Goal: Navigation & Orientation: Understand site structure

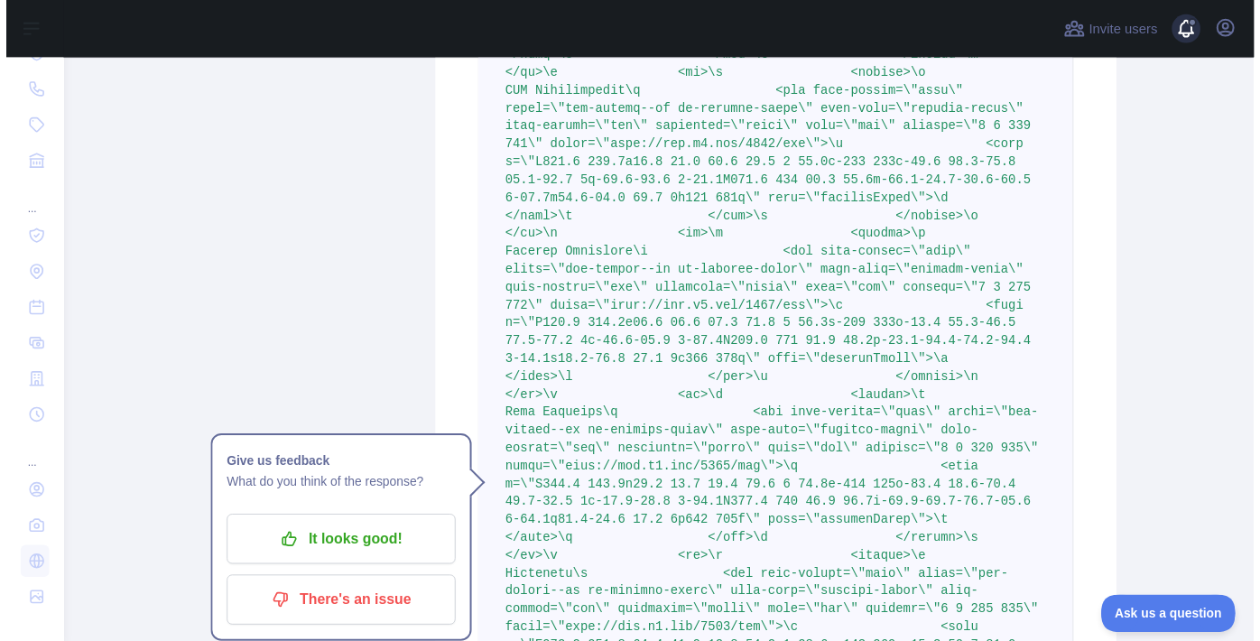
scroll to position [11650, 0]
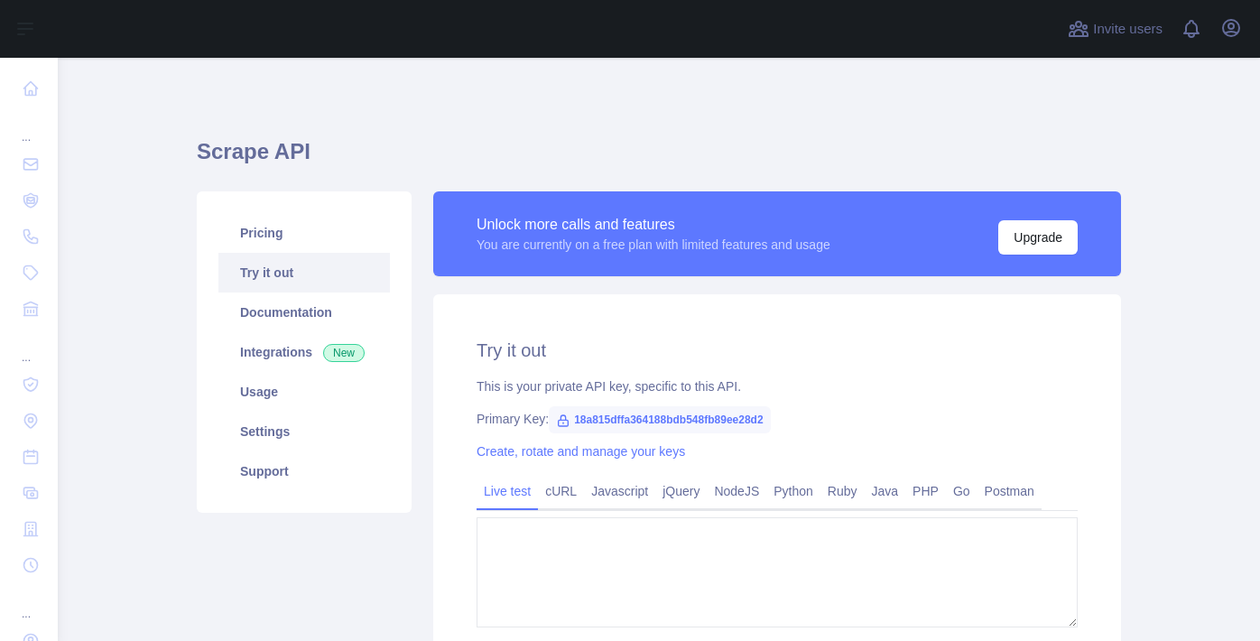
type textarea "**********"
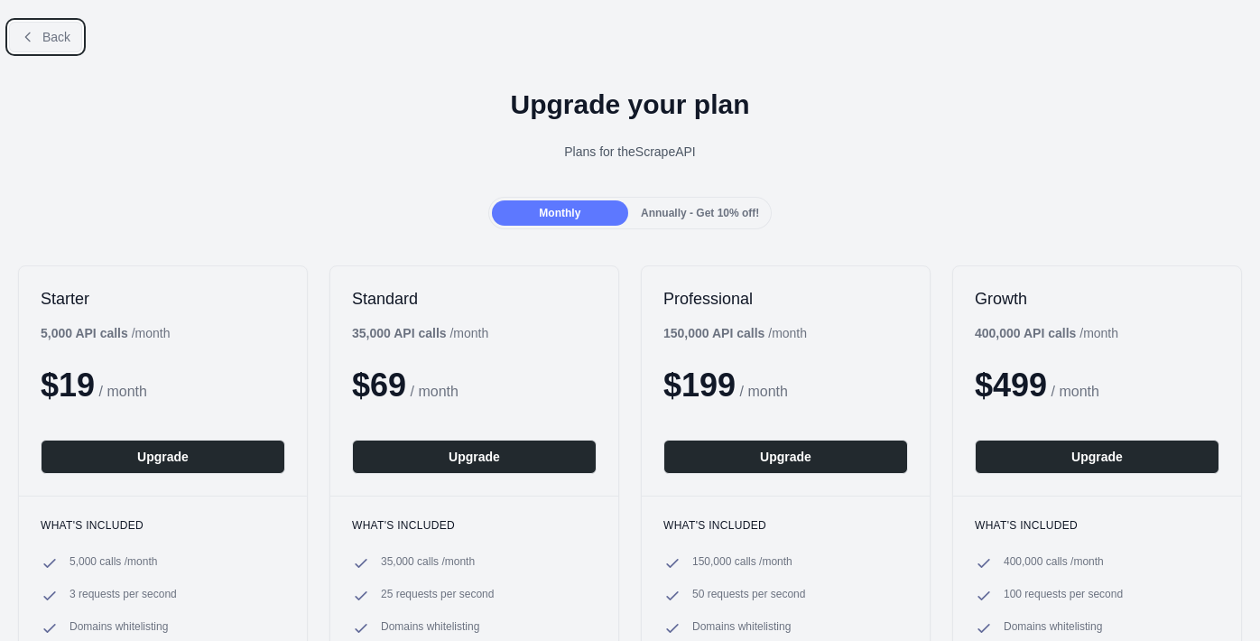
click at [66, 46] on button "Back" at bounding box center [45, 37] width 73 height 31
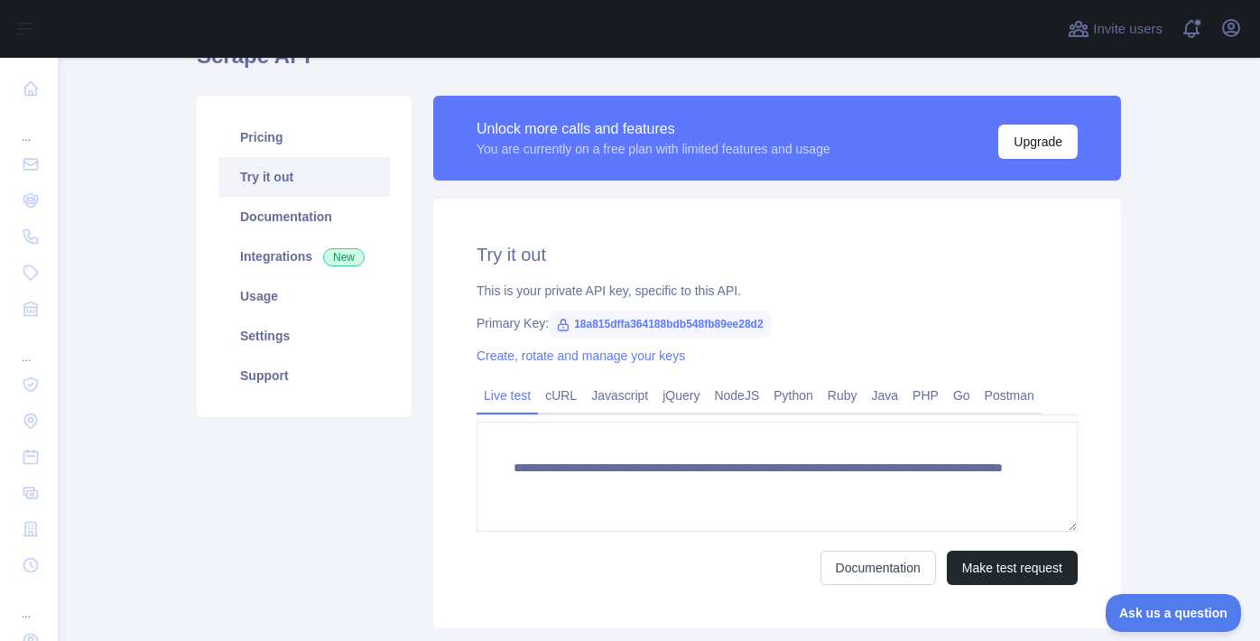
scroll to position [106, 0]
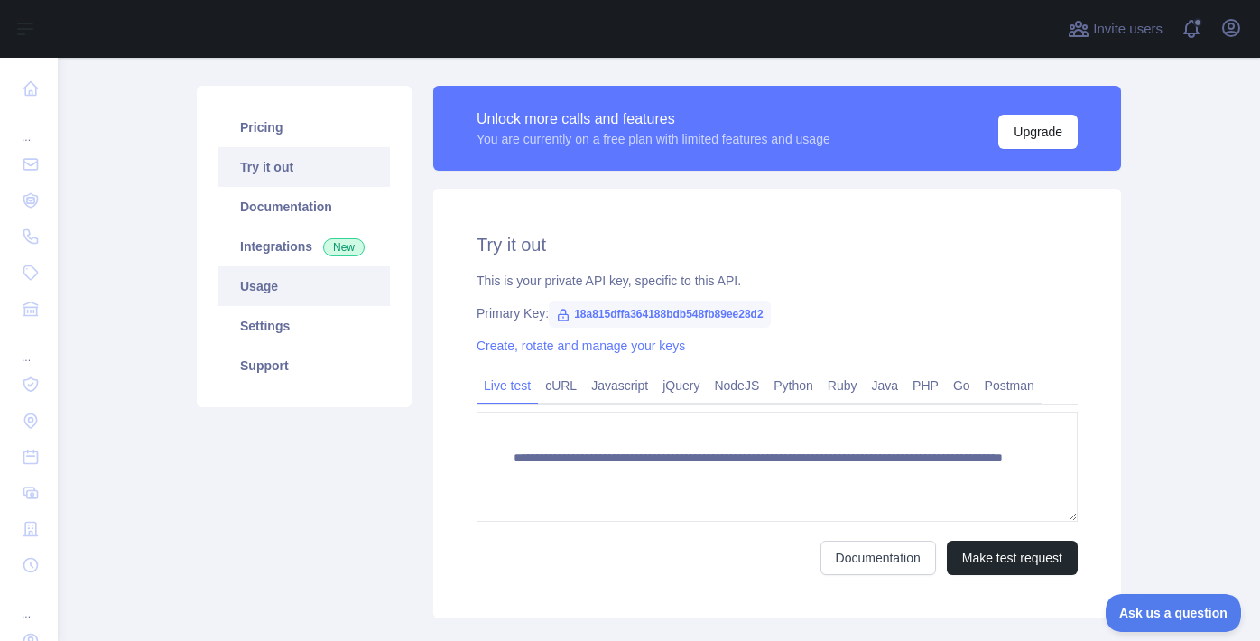
click at [283, 271] on link "Usage" at bounding box center [304, 286] width 172 height 40
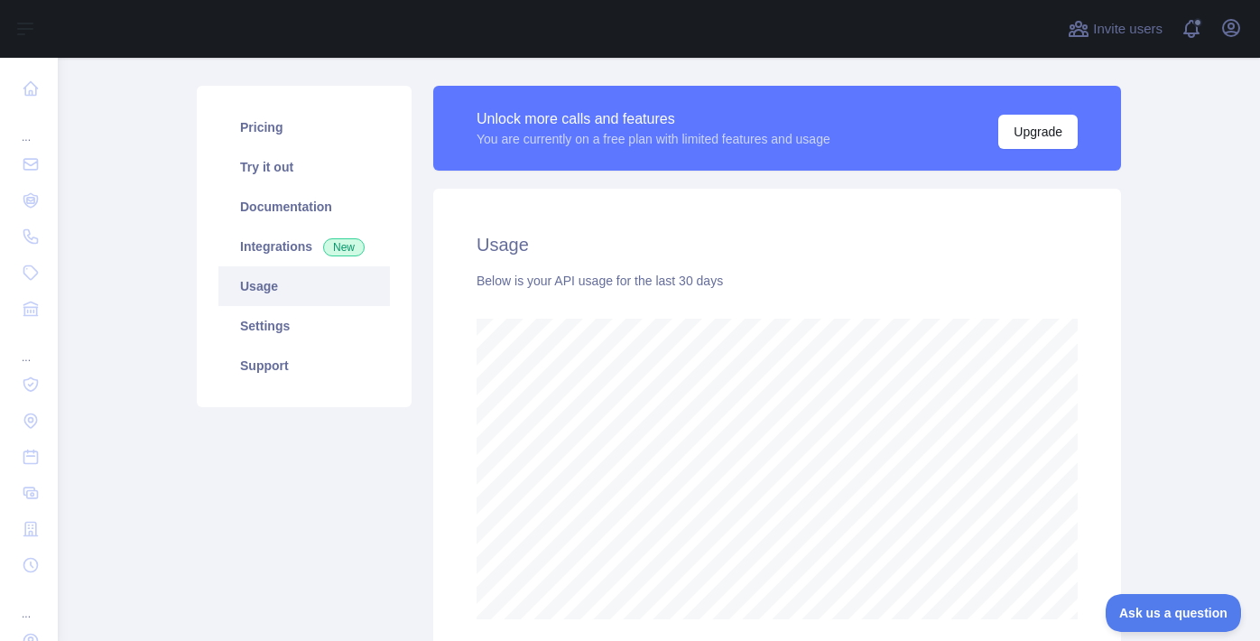
scroll to position [583, 1189]
click at [297, 315] on link "Settings" at bounding box center [304, 326] width 172 height 40
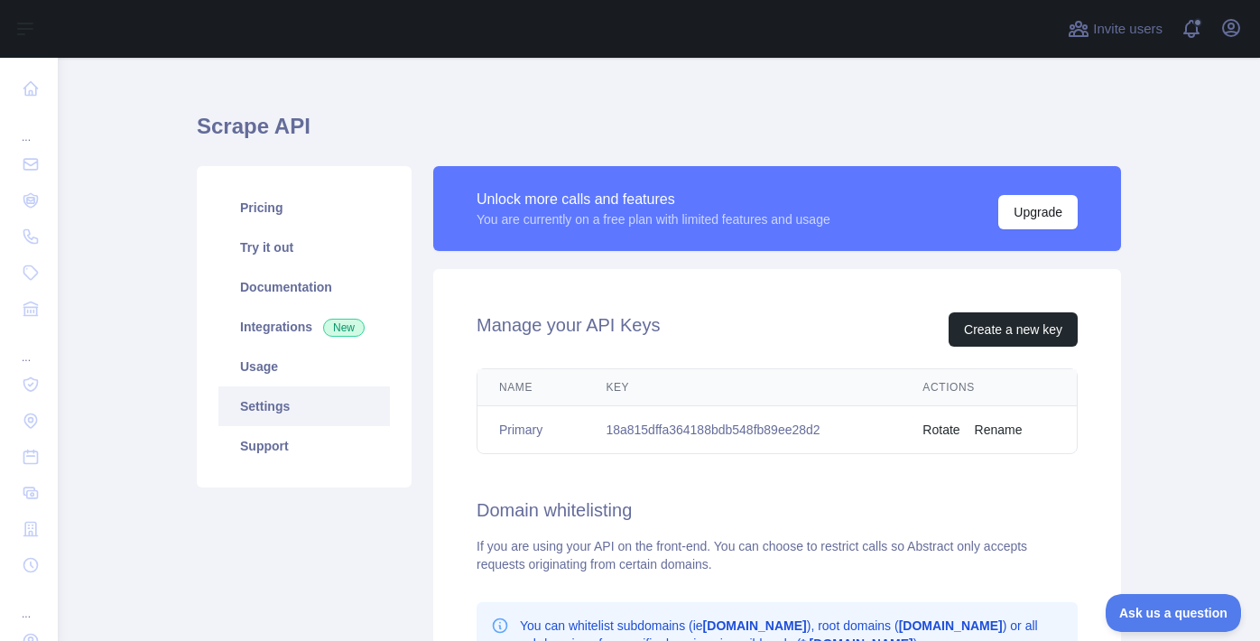
scroll to position [20, 0]
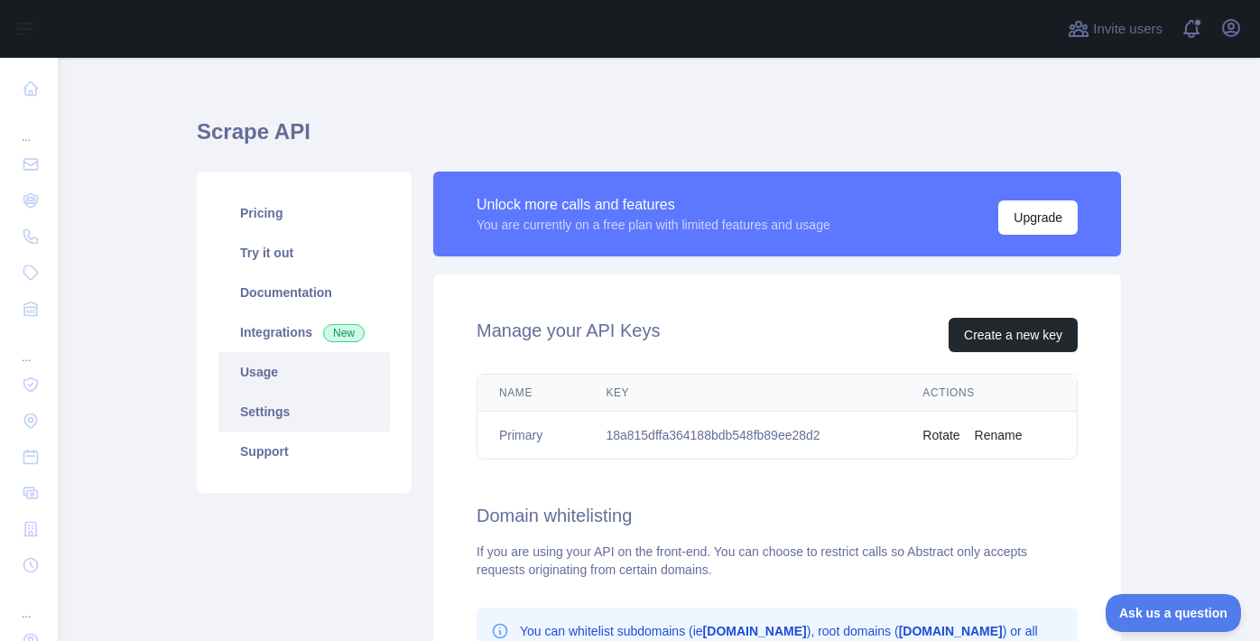
click at [292, 360] on link "Usage" at bounding box center [304, 372] width 172 height 40
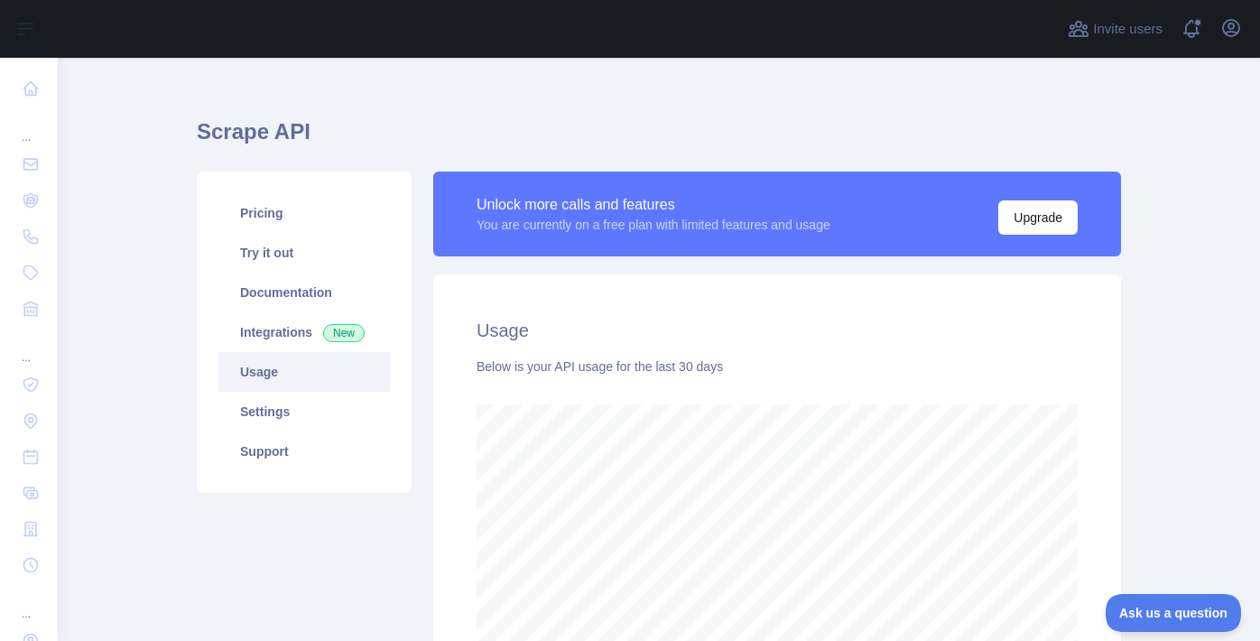
scroll to position [583, 1189]
click at [325, 332] on span "New" at bounding box center [344, 333] width 42 height 18
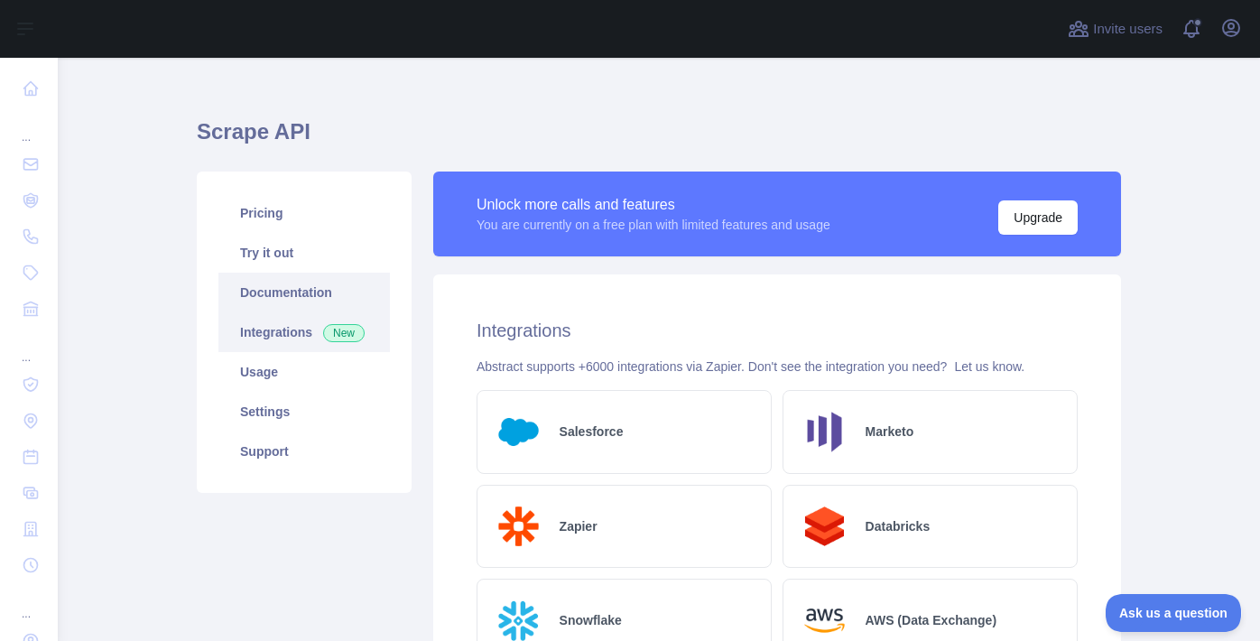
click at [321, 291] on link "Documentation" at bounding box center [304, 293] width 172 height 40
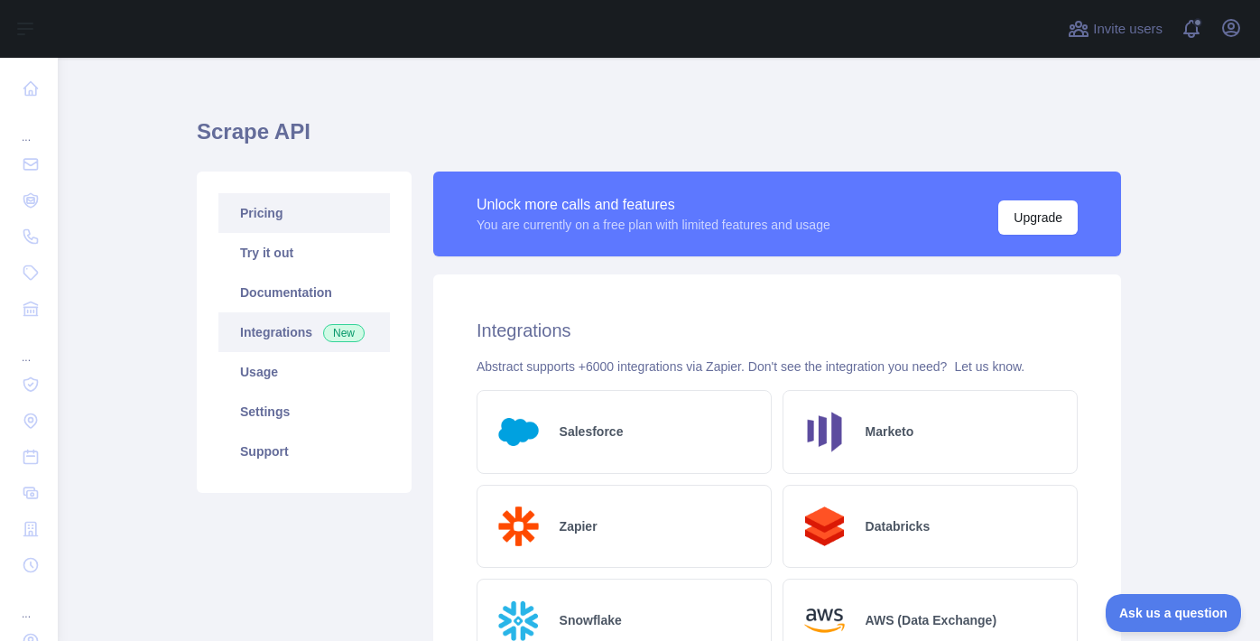
click at [288, 212] on link "Pricing" at bounding box center [304, 213] width 172 height 40
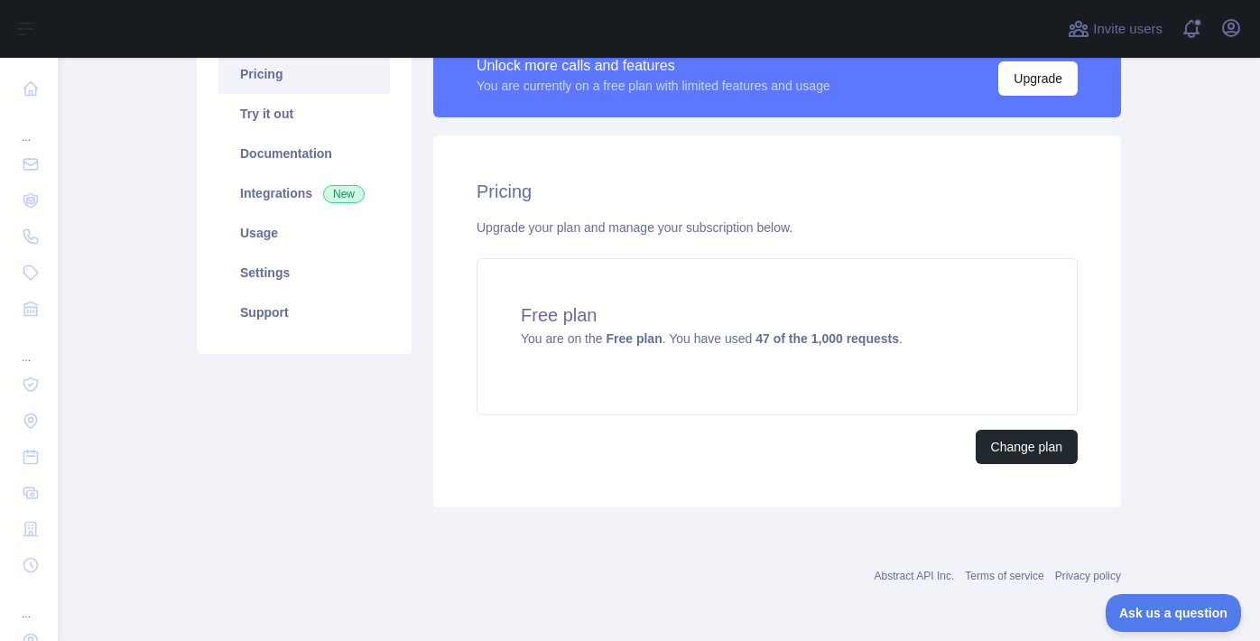
scroll to position [159, 0]
